Goal: Task Accomplishment & Management: Use online tool/utility

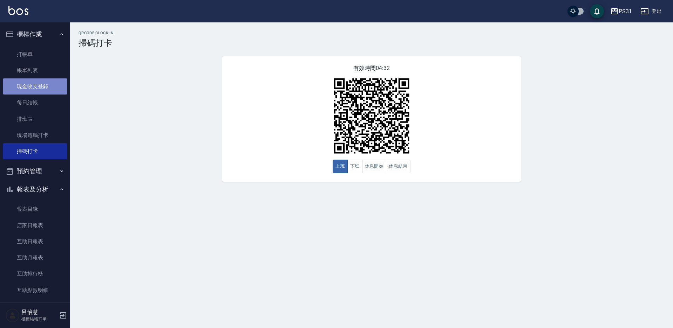
click at [40, 89] on link "現金收支登錄" at bounding box center [35, 86] width 64 height 16
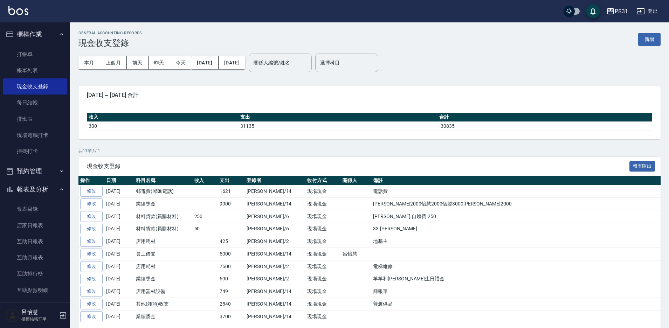
click at [476, 31] on div "GENERAL ACCOUNTING RECORDS 現金收支登錄 新增" at bounding box center [369, 39] width 582 height 17
click at [476, 36] on button "新增" at bounding box center [649, 39] width 22 height 13
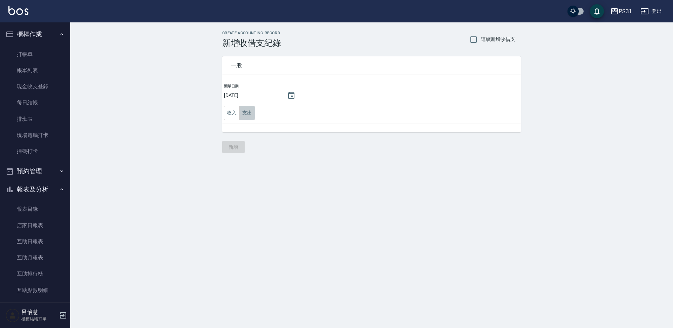
click at [241, 110] on button "支出" at bounding box center [247, 113] width 16 height 14
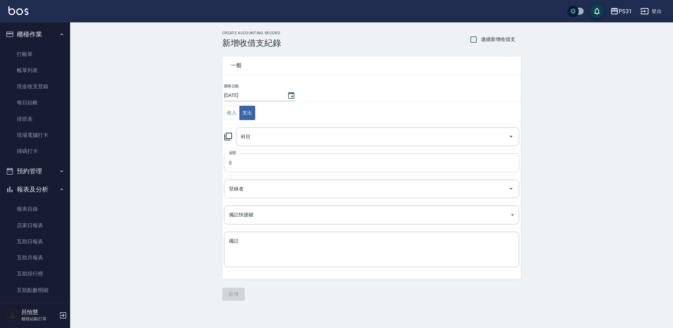
click at [279, 159] on input "0" at bounding box center [371, 162] width 295 height 19
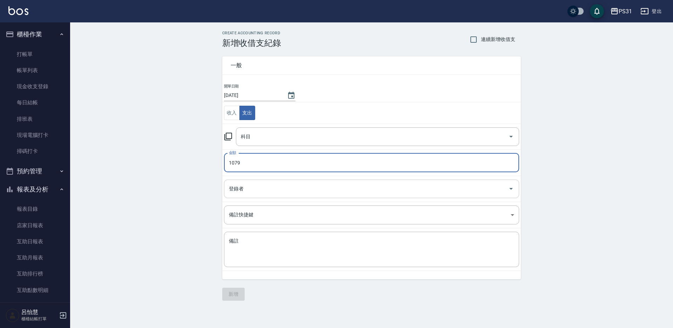
type input "1079"
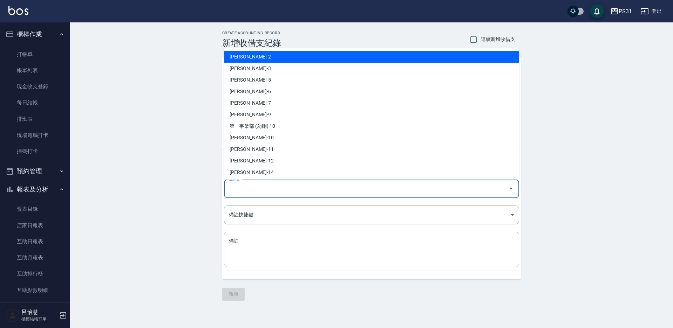
click at [315, 188] on input "登錄者" at bounding box center [366, 189] width 278 height 12
click at [276, 55] on li "[PERSON_NAME]-2" at bounding box center [371, 57] width 295 height 12
type input "[PERSON_NAME]-2"
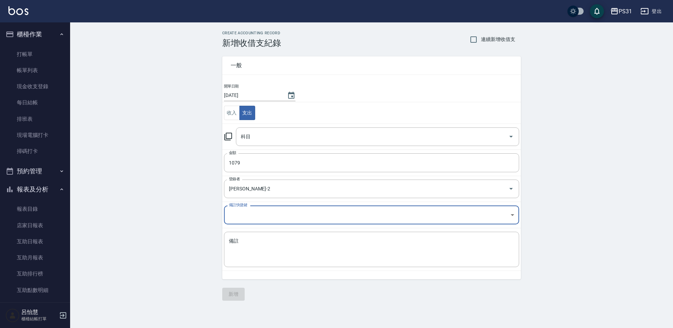
click at [282, 212] on body "PS31 登出 櫃檯作業 打帳單 帳單列表 現金收支登錄 每日結帳 排班表 現場電腦打卡 掃碼打卡 預約管理 預約管理 單日預約紀錄 單週預約紀錄 報表及分析…" at bounding box center [336, 164] width 673 height 328
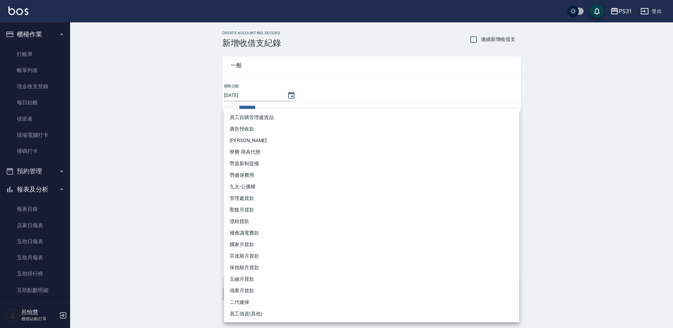
click at [137, 220] on div at bounding box center [336, 164] width 673 height 328
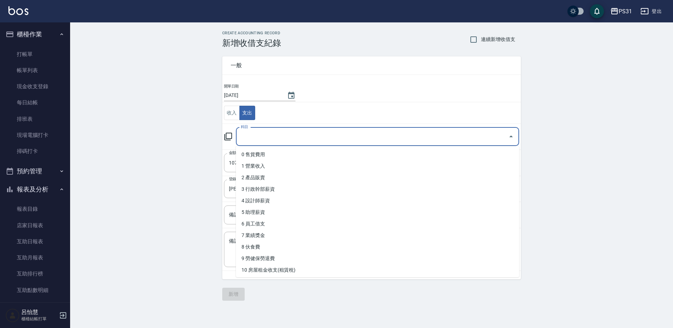
click at [264, 137] on input "科目" at bounding box center [372, 137] width 266 height 12
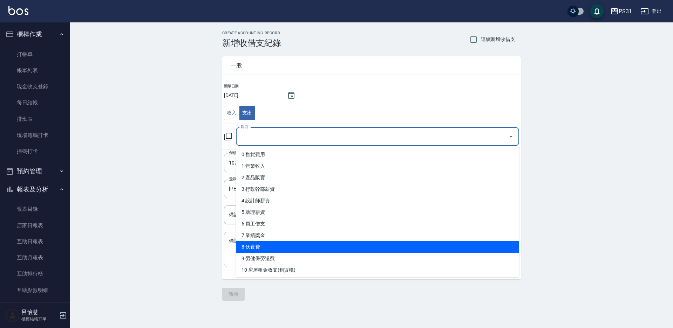
click at [290, 233] on li "8 伙食費" at bounding box center [377, 247] width 283 height 12
type input "8 伙食費"
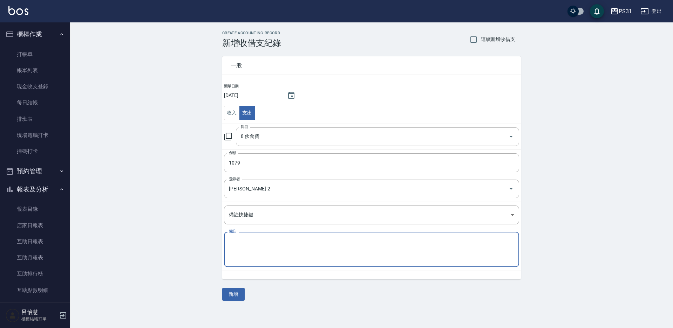
click at [274, 233] on textarea "備註" at bounding box center [371, 250] width 285 height 24
type textarea "客人小點心"
click at [242, 233] on button "新增" at bounding box center [233, 294] width 22 height 13
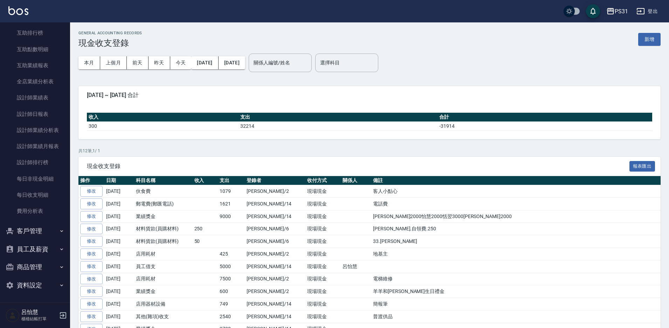
scroll to position [171, 0]
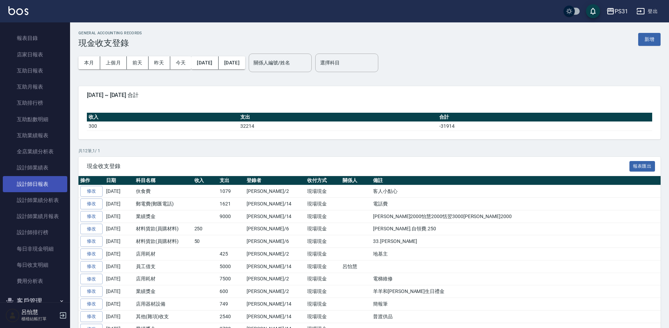
click at [41, 187] on link "設計師日報表" at bounding box center [35, 184] width 64 height 16
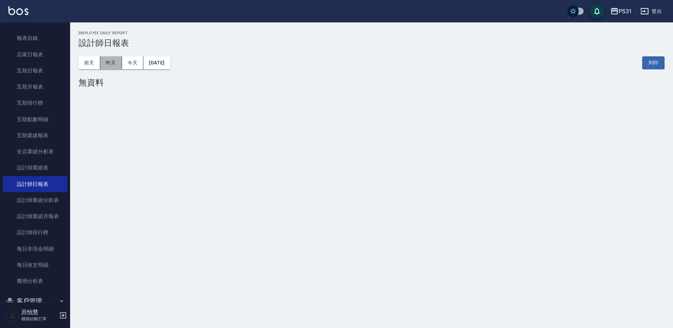
click at [101, 63] on button "昨天" at bounding box center [111, 62] width 22 height 13
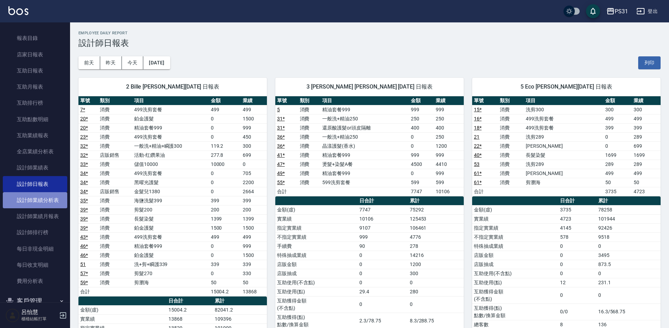
click at [44, 197] on link "設計師業績分析表" at bounding box center [35, 200] width 64 height 16
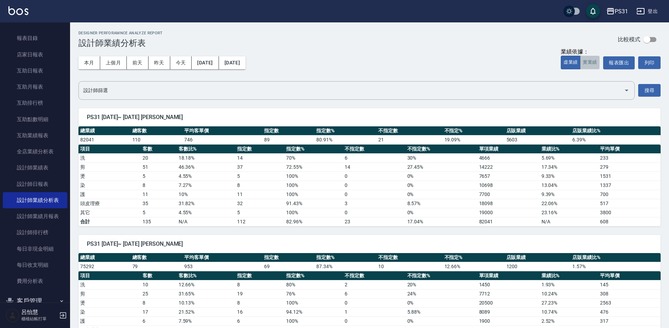
click at [476, 60] on button "實業績" at bounding box center [590, 63] width 20 height 14
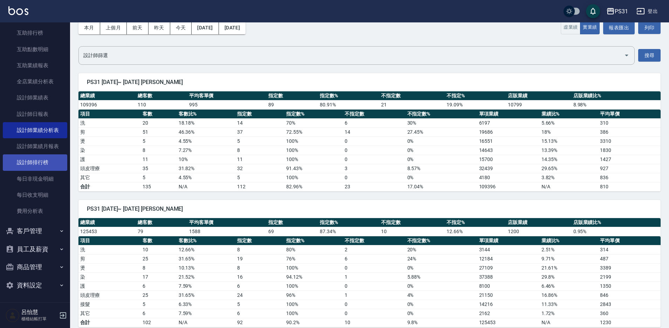
scroll to position [70, 0]
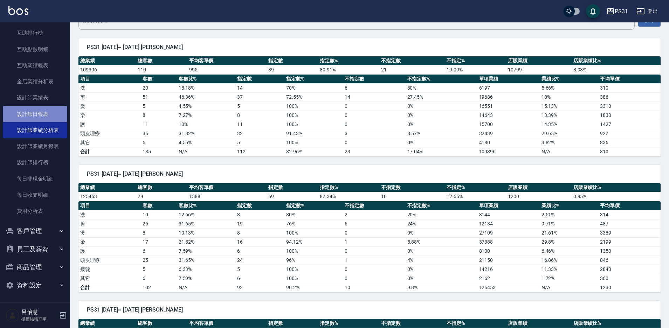
click at [35, 112] on link "設計師日報表" at bounding box center [35, 114] width 64 height 16
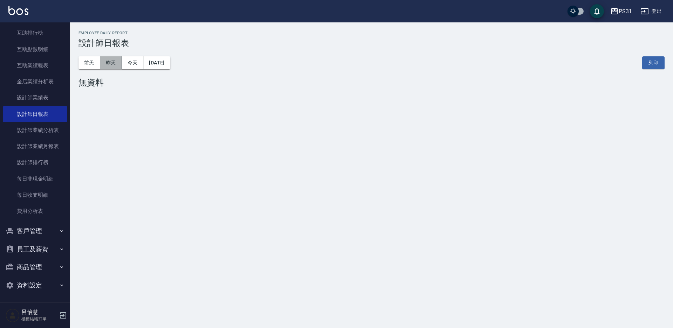
click at [110, 62] on button "昨天" at bounding box center [111, 62] width 22 height 13
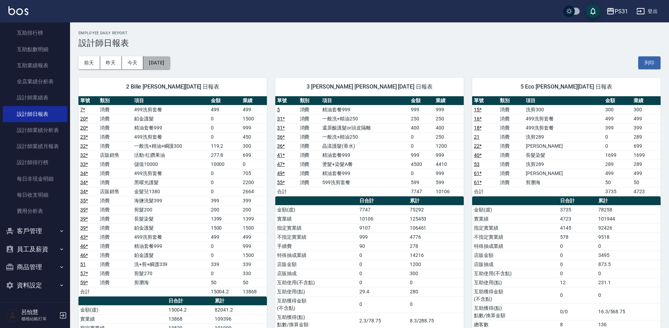
click at [158, 60] on button "[DATE]" at bounding box center [156, 62] width 27 height 13
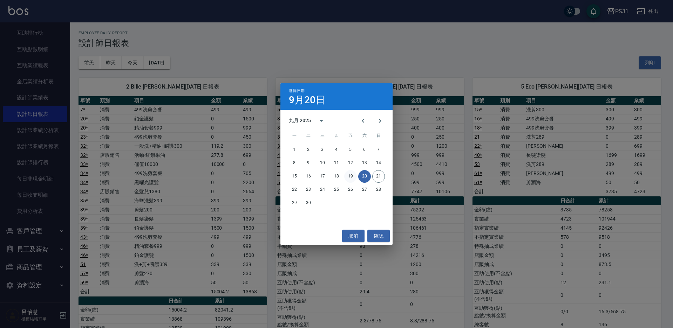
click at [347, 179] on button "19" at bounding box center [350, 176] width 13 height 13
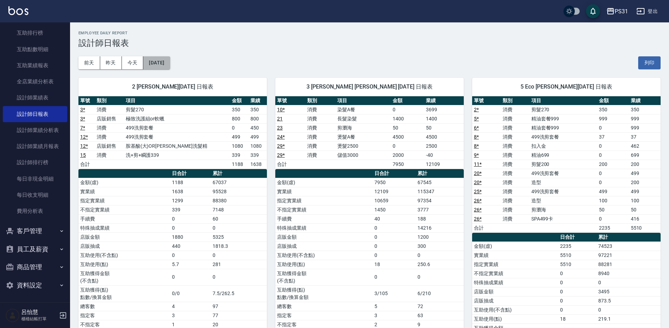
click at [166, 62] on button "[DATE]" at bounding box center [156, 62] width 27 height 13
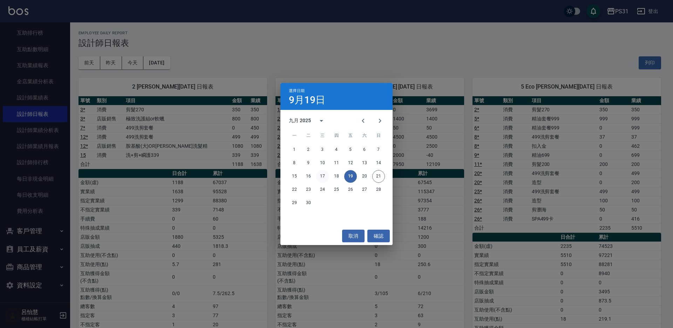
click at [321, 176] on button "17" at bounding box center [322, 176] width 13 height 13
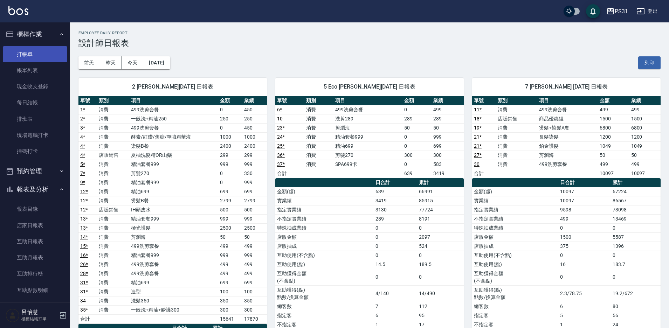
click at [27, 51] on link "打帳單" at bounding box center [35, 54] width 64 height 16
